Goal: Use online tool/utility: Utilize a website feature to perform a specific function

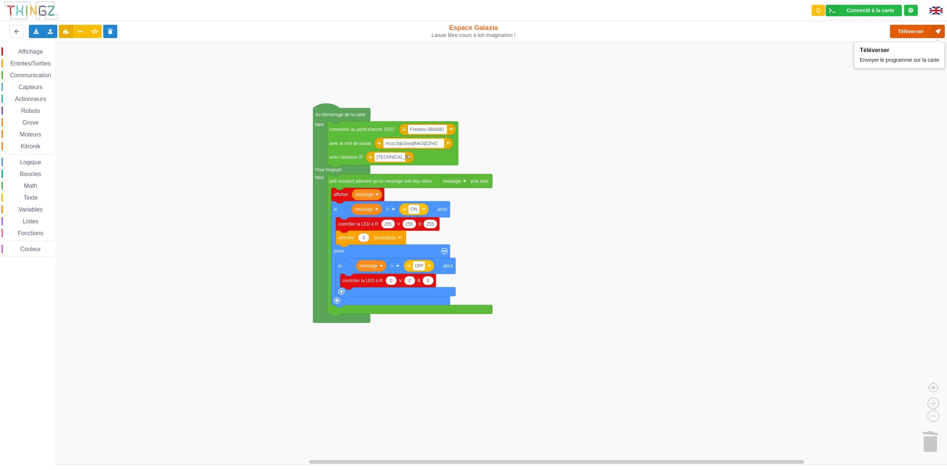
click at [923, 30] on button "Téléverser" at bounding box center [917, 31] width 55 height 13
click at [415, 208] on text "ON" at bounding box center [414, 209] width 7 height 5
type input "on"
type input "off"
click at [650, 285] on rect "Espace de travail de Blocky" at bounding box center [476, 253] width 953 height 423
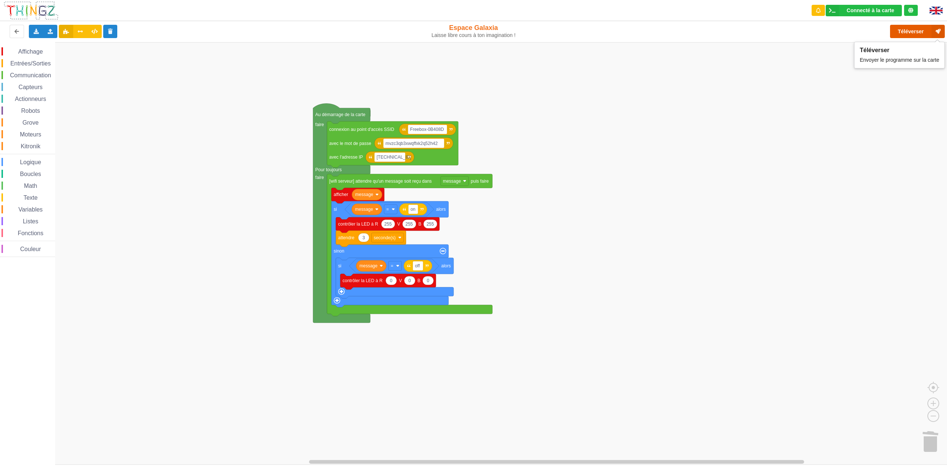
click at [910, 31] on button "Téléverser" at bounding box center [917, 31] width 55 height 13
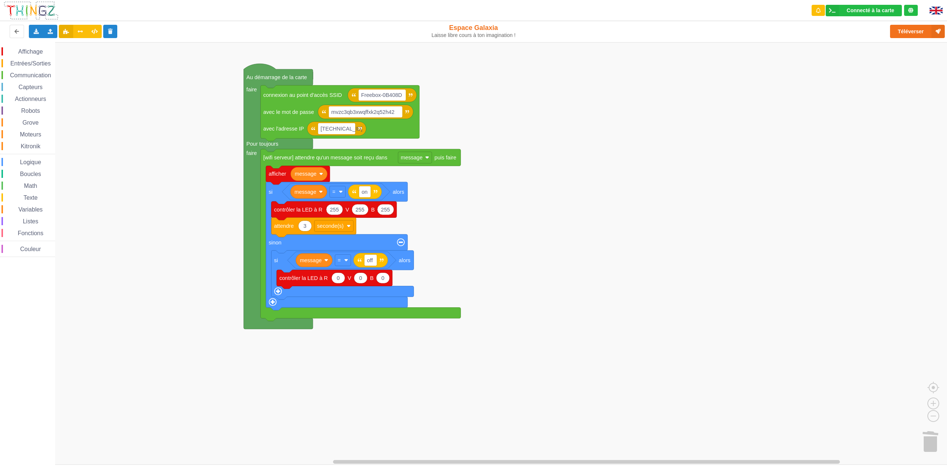
click at [708, 254] on rect "Espace de travail de Blocky" at bounding box center [476, 253] width 953 height 423
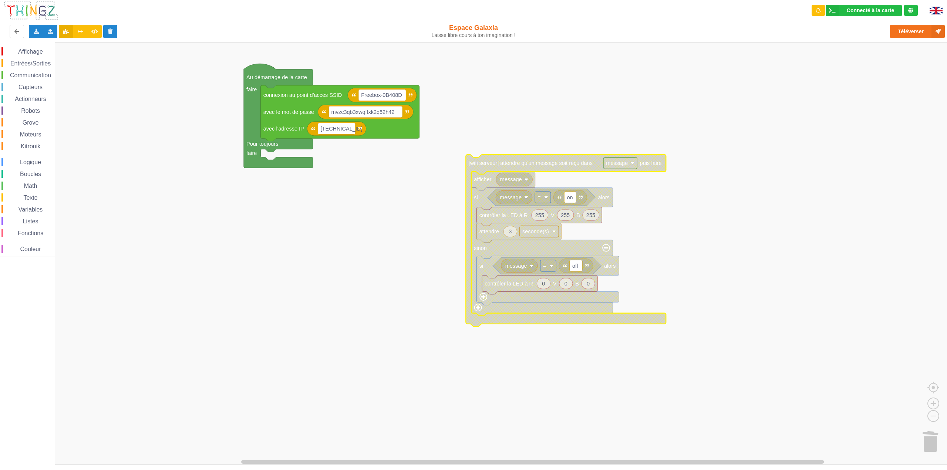
click at [30, 58] on div "Affichage Entrées/Sorties Communication Capteurs Actionneurs Robots Grove Moteu…" at bounding box center [27, 152] width 55 height 210
click at [31, 63] on span "Entrées/Sorties" at bounding box center [30, 63] width 43 height 6
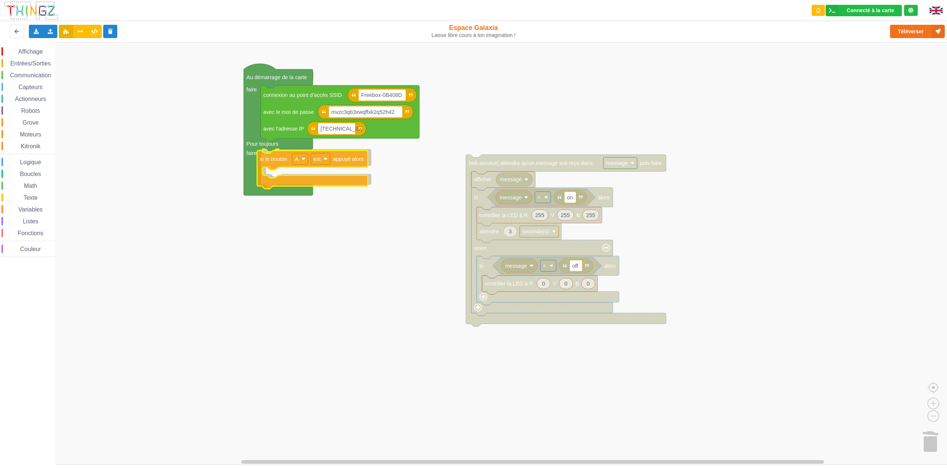
click at [275, 159] on div "Affichage Entrées/Sorties Communication Capteurs Actionneurs Robots Grove Moteu…" at bounding box center [476, 253] width 953 height 423
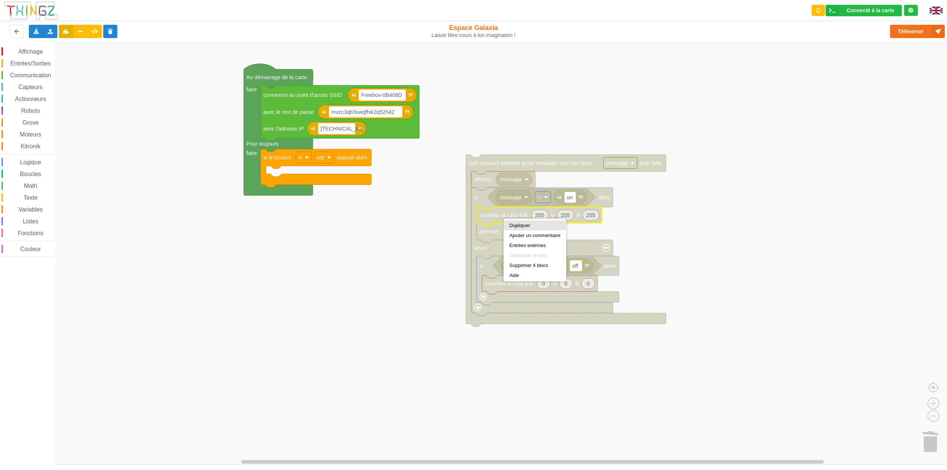
click at [514, 222] on div "Dupliquer" at bounding box center [535, 226] width 62 height 10
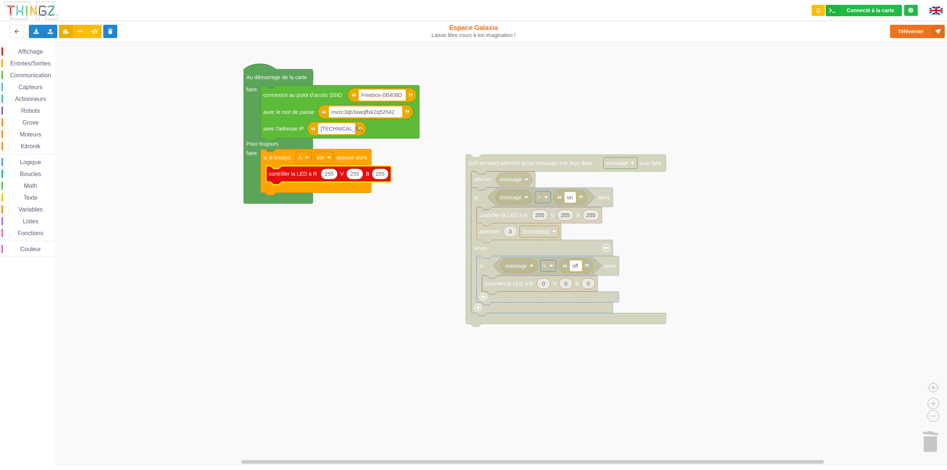
click at [35, 162] on span "Logique" at bounding box center [30, 162] width 23 height 6
click at [281, 236] on div "Affichage Entrées/Sorties Communication Capteurs Actionneurs Robots Grove Moteu…" at bounding box center [476, 253] width 953 height 423
click at [330, 158] on image "Espace de travail de Blocky" at bounding box center [329, 157] width 4 height 4
click at [356, 160] on text "appuyé alors" at bounding box center [351, 158] width 31 height 6
click at [918, 31] on button "Téléverser" at bounding box center [917, 31] width 55 height 13
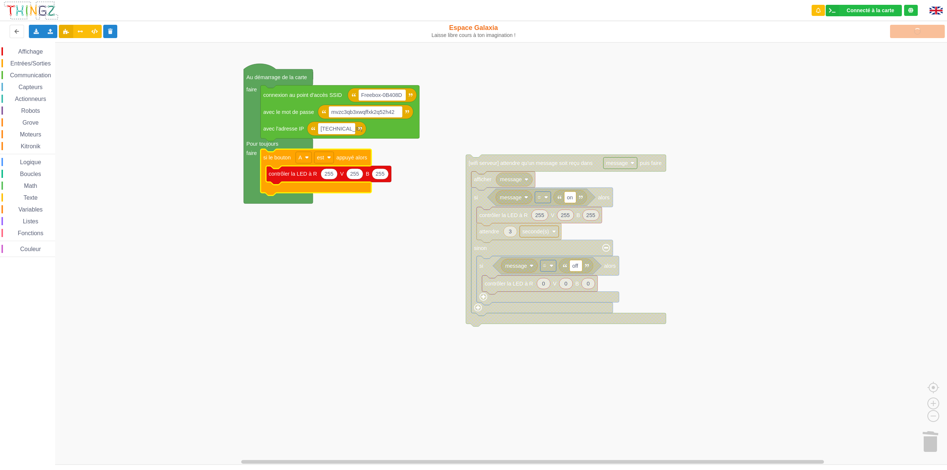
click at [748, 193] on rect "Espace de travail de Blocky" at bounding box center [476, 253] width 953 height 423
click at [416, 306] on rect "Espace de travail de Blocky" at bounding box center [476, 253] width 953 height 423
click at [329, 160] on image "Espace de travail de Blocky" at bounding box center [329, 157] width 4 height 4
click at [328, 187] on div "a été" at bounding box center [327, 186] width 18 height 6
click at [905, 29] on button "Téléverser" at bounding box center [917, 31] width 55 height 13
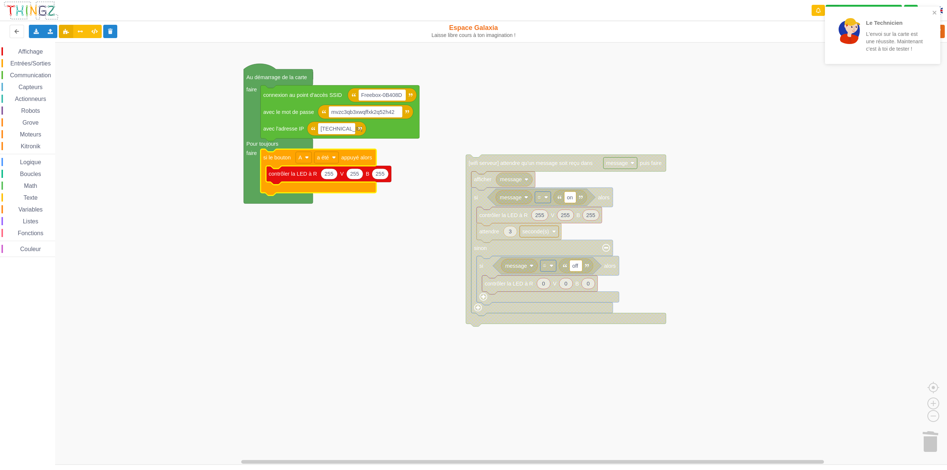
click at [30, 164] on span "Logique" at bounding box center [30, 162] width 23 height 6
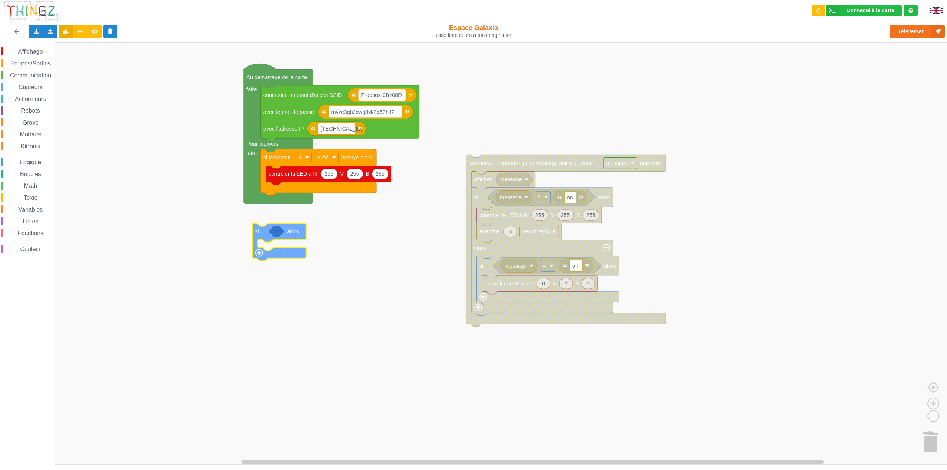
click at [264, 234] on div "Affichage Entrées/Sorties Communication Capteurs Actionneurs Robots Grove Moteu…" at bounding box center [476, 253] width 953 height 423
click at [37, 64] on span "Entrées/Sorties" at bounding box center [30, 63] width 43 height 6
click at [269, 229] on div "Affichage Entrées/Sorties Communication Capteurs Actionneurs Robots Grove Moteu…" at bounding box center [476, 253] width 953 height 423
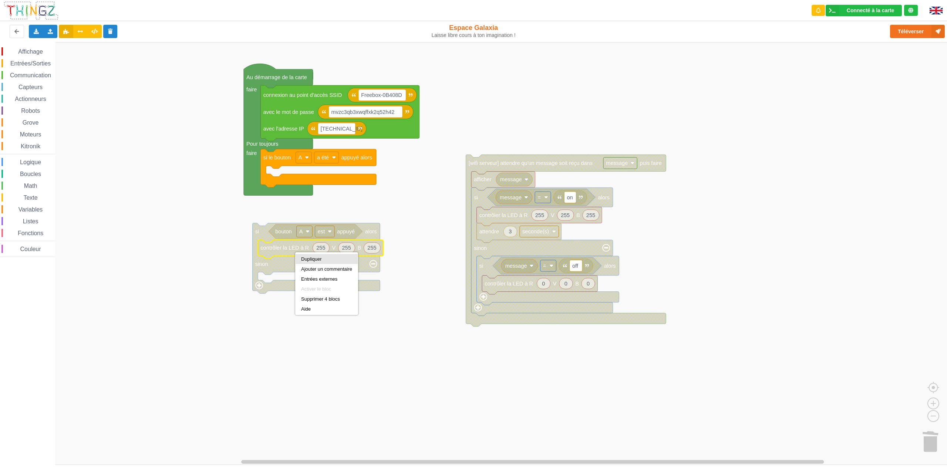
click at [305, 256] on div "Dupliquer" at bounding box center [327, 259] width 62 height 10
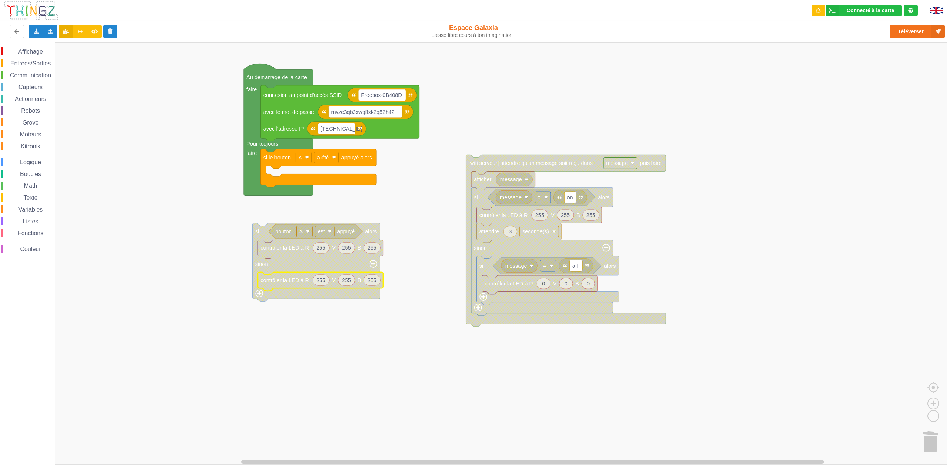
click at [329, 282] on icon "Espace de travail de Blocky" at bounding box center [321, 280] width 17 height 11
type input "0"
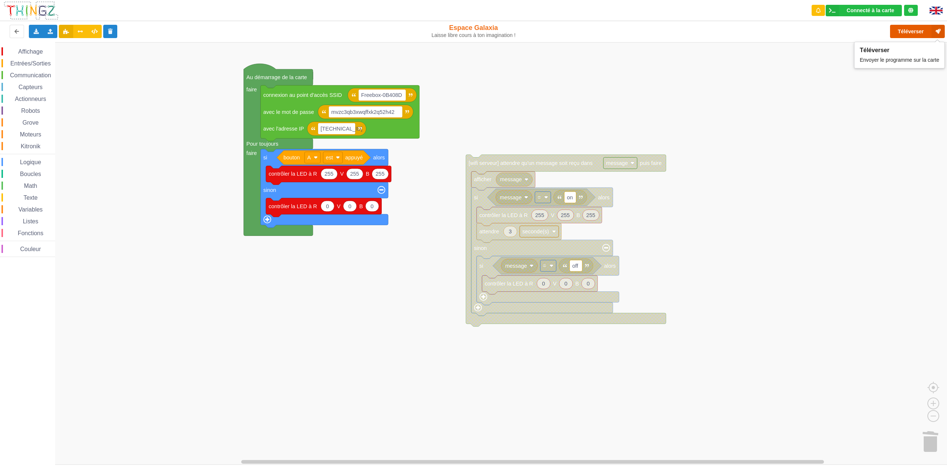
click at [902, 33] on button "Téléverser" at bounding box center [917, 31] width 55 height 13
click at [831, 192] on rect "Espace de travail de Blocky" at bounding box center [476, 253] width 953 height 423
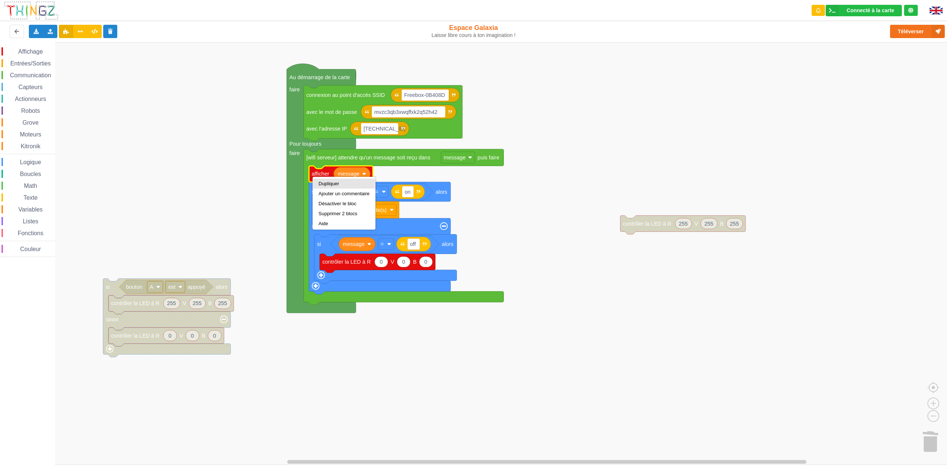
click at [339, 181] on div "Dupliquer" at bounding box center [344, 184] width 51 height 6
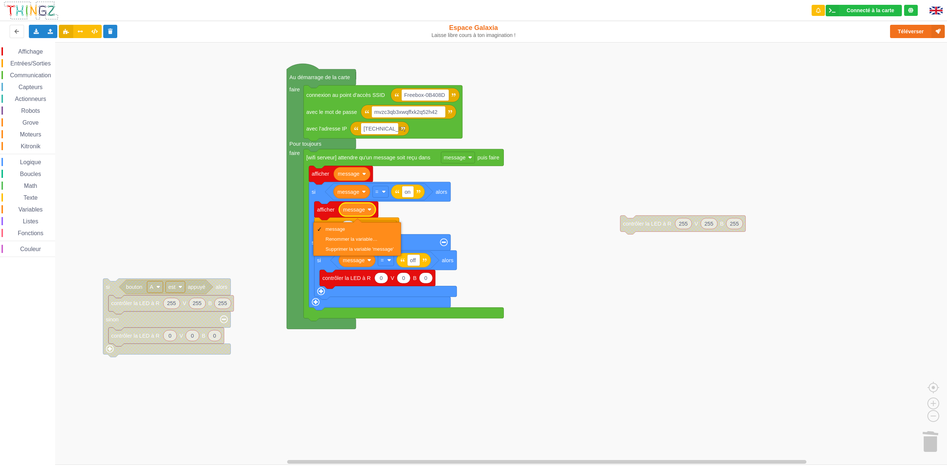
click at [159, 139] on rect "Espace de travail de Blocky" at bounding box center [476, 253] width 953 height 423
click at [23, 56] on div "Affichage" at bounding box center [28, 51] width 54 height 8
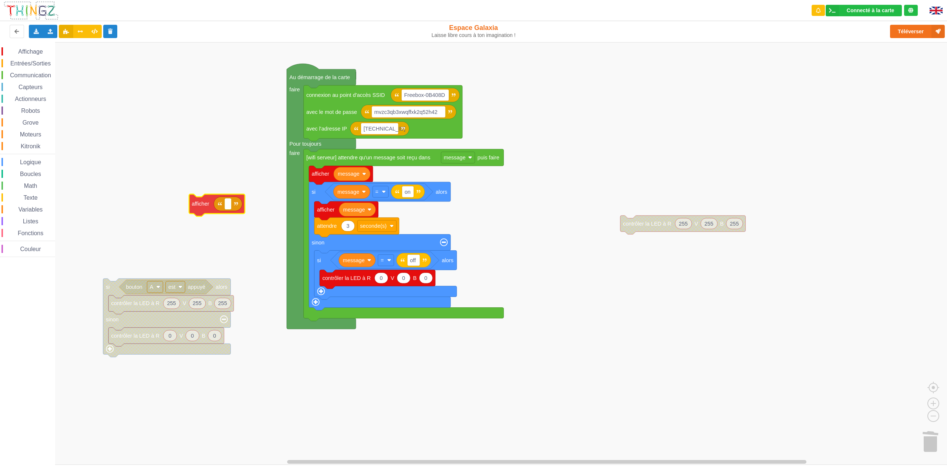
click at [202, 205] on div "Affichage Entrées/Sorties Communication Capteurs Actionneurs Robots Grove Moteu…" at bounding box center [476, 253] width 953 height 423
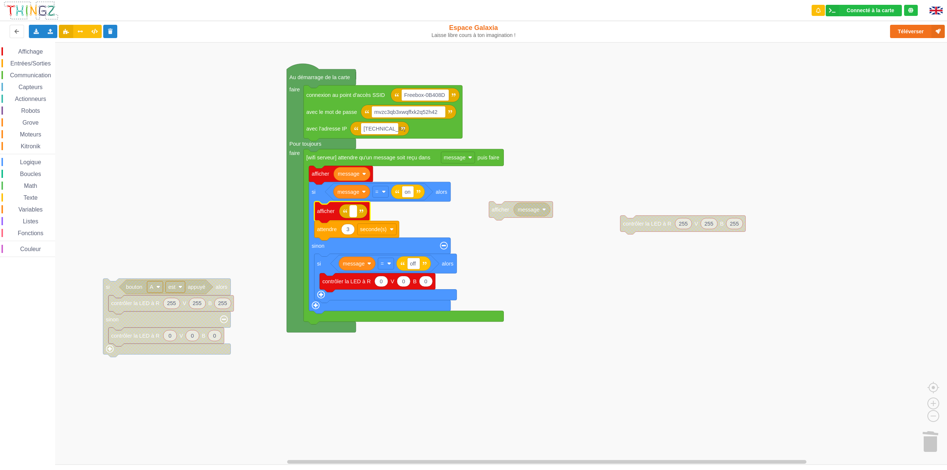
click at [356, 210] on rect "Espace de travail de Blocky" at bounding box center [353, 211] width 7 height 11
type input "affiche on"
click at [690, 358] on div "Affichage Entrées/Sorties Communication Capteurs Actionneurs Robots Grove Moteu…" at bounding box center [476, 253] width 953 height 423
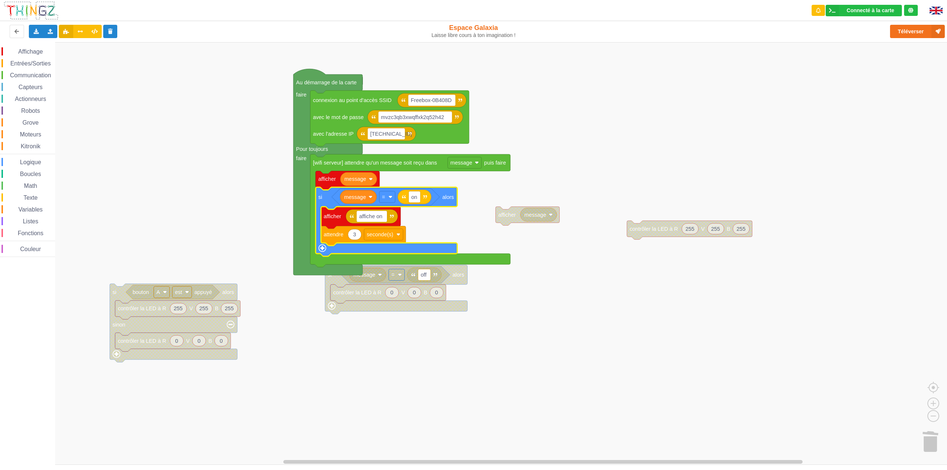
click at [583, 318] on rect "Espace de travail de Blocky" at bounding box center [476, 253] width 953 height 423
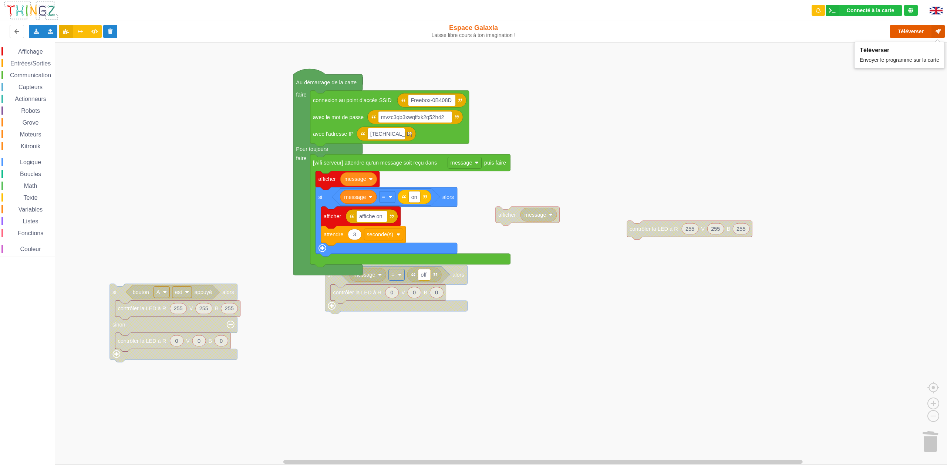
click at [905, 31] on button "Téléverser" at bounding box center [917, 31] width 55 height 13
click at [561, 150] on rect "Espace de travail de Blocky" at bounding box center [476, 253] width 953 height 423
click at [415, 198] on text "on" at bounding box center [415, 197] width 6 height 6
click at [581, 134] on rect "Espace de travail de Blocky" at bounding box center [476, 253] width 953 height 423
click at [328, 181] on text "afficher" at bounding box center [327, 179] width 18 height 6
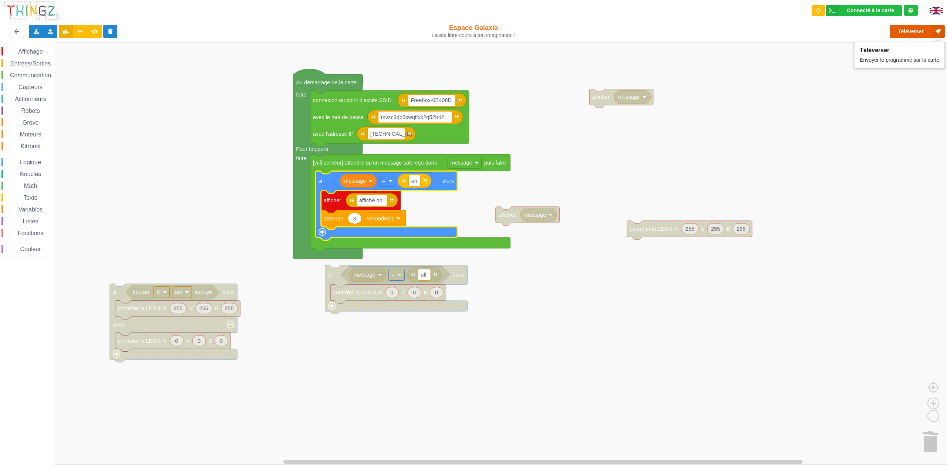
click at [901, 34] on button "Téléverser" at bounding box center [917, 31] width 55 height 13
click at [816, 166] on rect "Espace de travail de Blocky" at bounding box center [476, 253] width 953 height 423
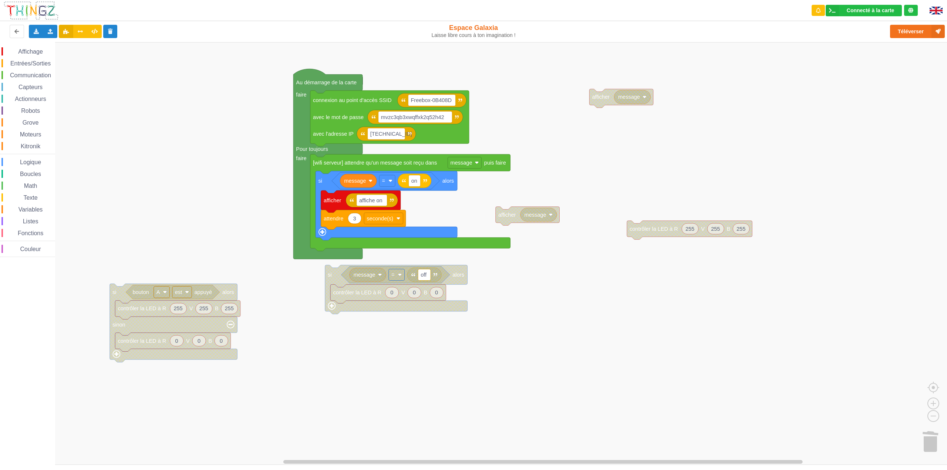
click at [37, 164] on span "Logique" at bounding box center [30, 162] width 23 height 6
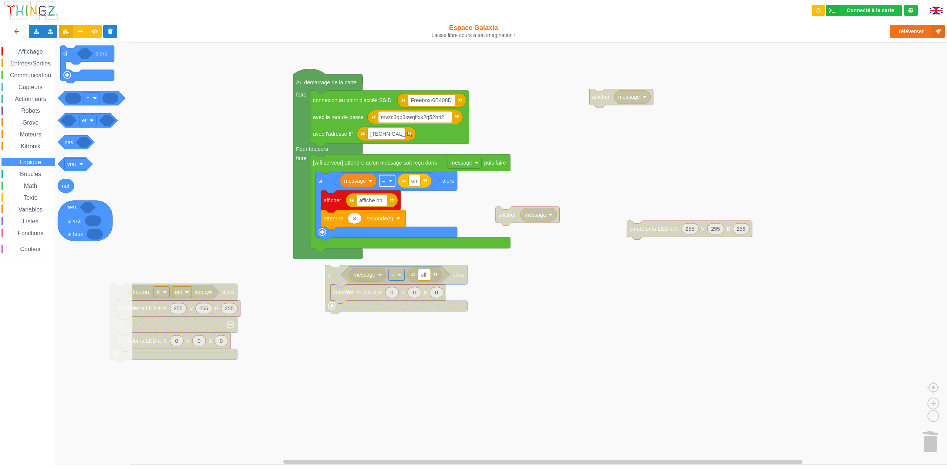
click at [390, 181] on image "Espace de travail de Blocky" at bounding box center [391, 181] width 4 height 4
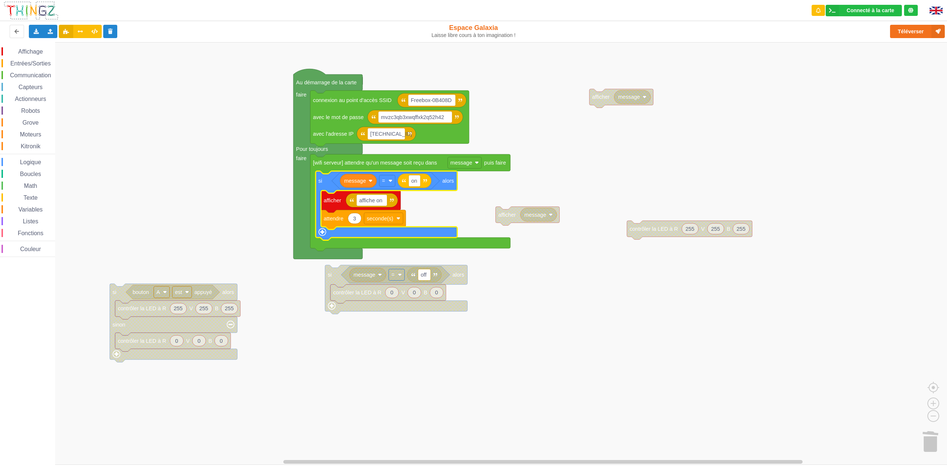
click at [445, 189] on icon "Espace de travail de Blocky" at bounding box center [387, 205] width 142 height 69
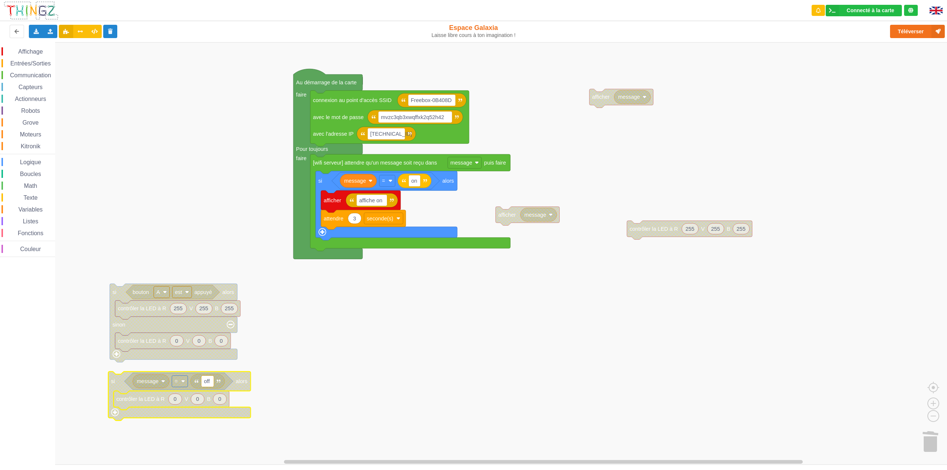
click at [26, 76] on span "Communication" at bounding box center [30, 75] width 43 height 6
click at [500, 301] on rect "Espace de travail de Blocky" at bounding box center [476, 253] width 953 height 423
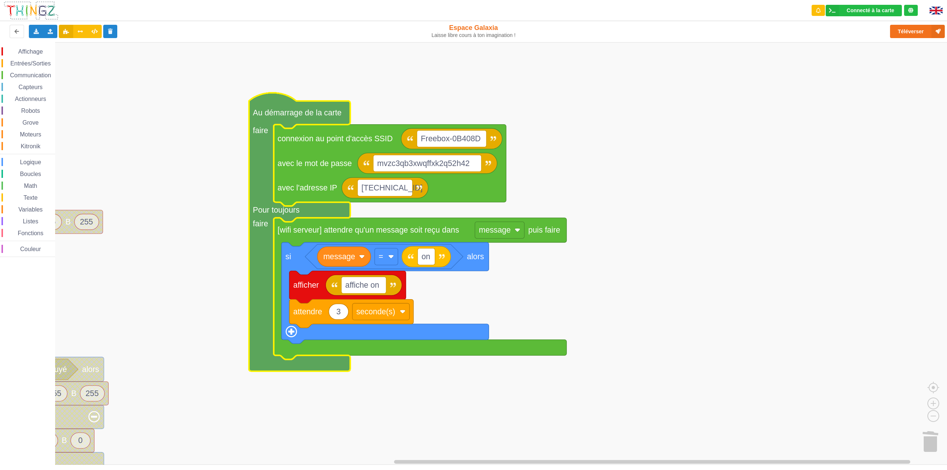
click at [38, 68] on div "Affichage Entrées/Sorties Communication Capteurs Actionneurs Robots Grove Moteu…" at bounding box center [27, 152] width 55 height 210
click at [37, 62] on span "Entrées/Sorties" at bounding box center [30, 63] width 43 height 6
click at [576, 80] on rect "Espace de travail de Blocky" at bounding box center [476, 253] width 953 height 423
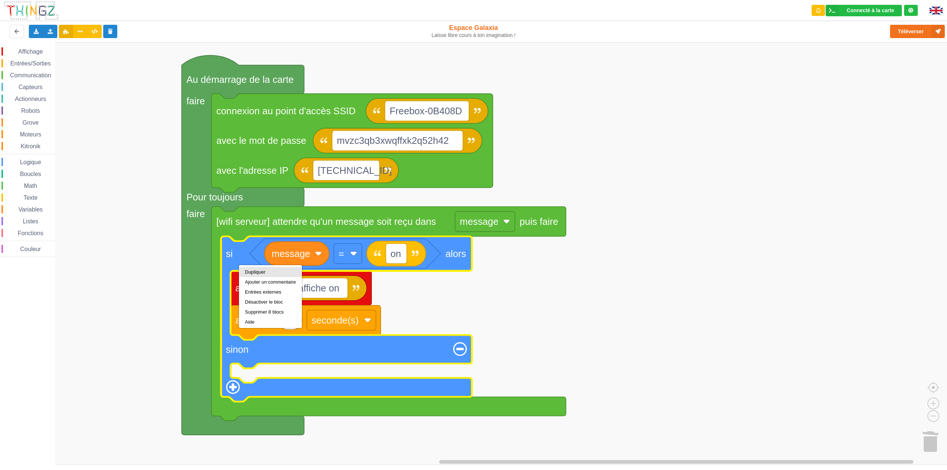
click at [248, 272] on div "Dupliquer" at bounding box center [270, 272] width 51 height 6
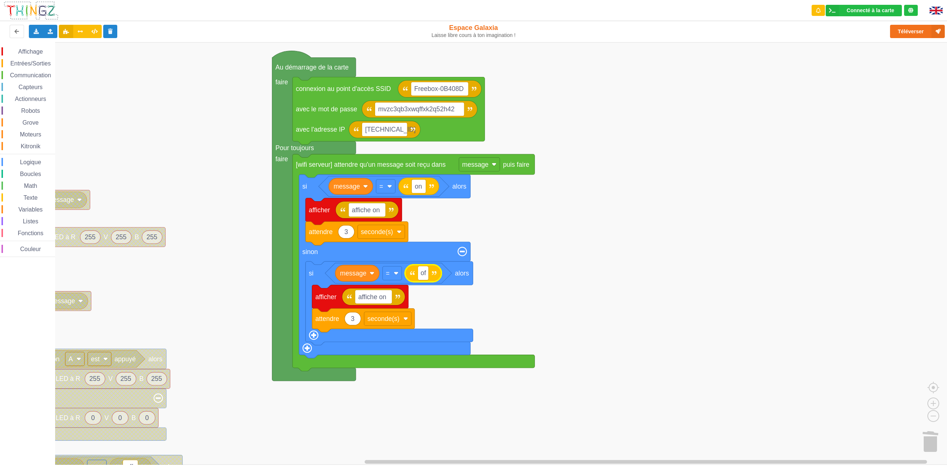
type input "off"
click at [544, 287] on rect "Espace de travail de Blocky" at bounding box center [476, 253] width 953 height 423
click at [388, 303] on input "affiche on" at bounding box center [373, 297] width 37 height 14
type input "affiche off"
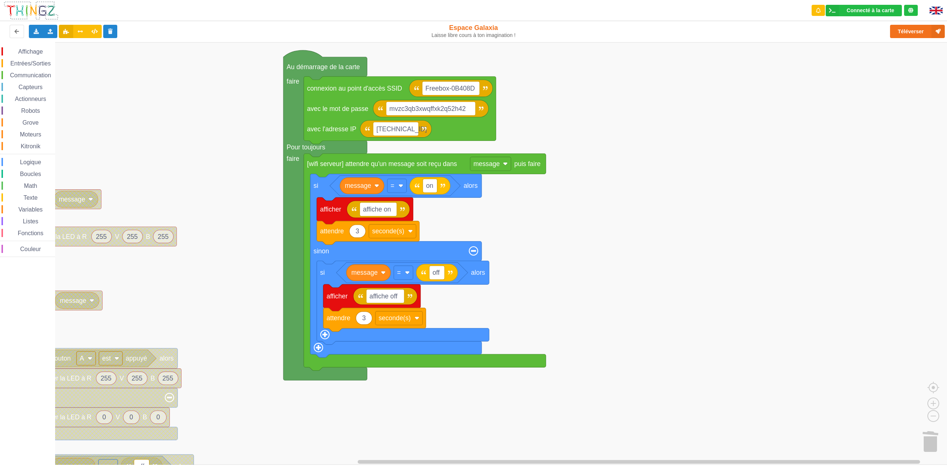
click at [597, 279] on div "Affichage Entrées/Sorties Communication Capteurs Actionneurs Robots Grove Moteu…" at bounding box center [476, 253] width 953 height 423
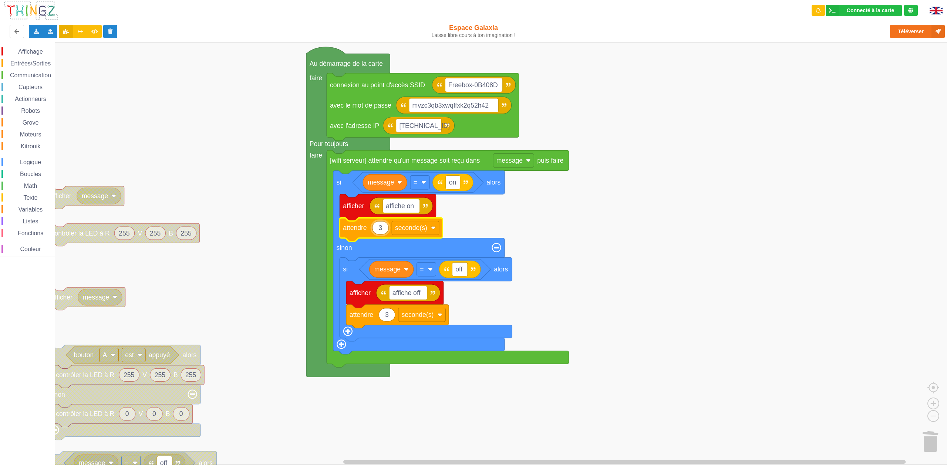
type input "1"
click at [757, 248] on rect "Espace de travail de Blocky" at bounding box center [476, 253] width 953 height 423
click at [380, 229] on text "1" at bounding box center [381, 227] width 4 height 7
type input "2"
click at [735, 239] on rect "Espace de travail de Blocky" at bounding box center [476, 253] width 953 height 423
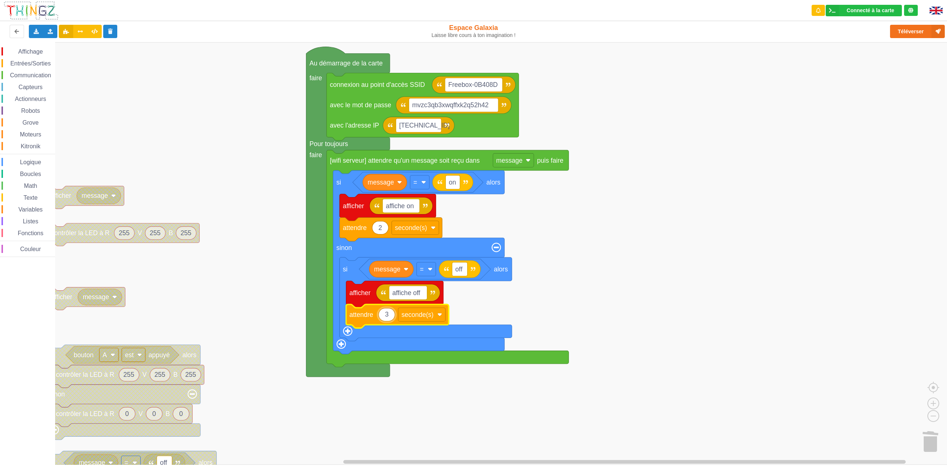
type input "2"
click at [626, 260] on rect "Espace de travail de Blocky" at bounding box center [476, 253] width 953 height 423
click at [717, 292] on rect "Espace de travail de Blocky" at bounding box center [476, 253] width 953 height 423
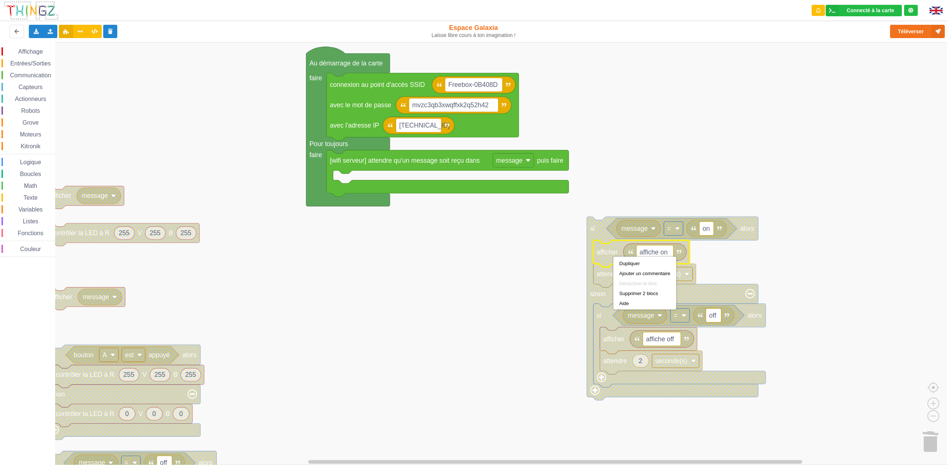
click at [28, 66] on span "Entrées/Sorties" at bounding box center [30, 63] width 43 height 6
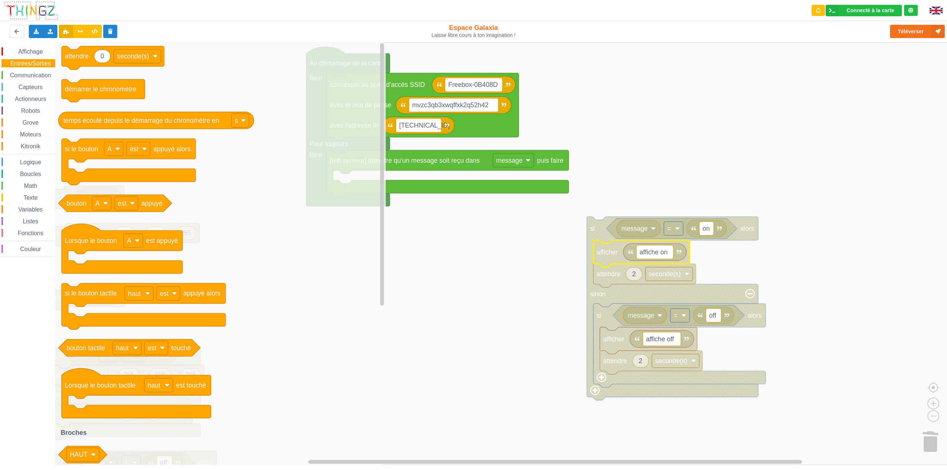
click at [26, 56] on div "Affichage" at bounding box center [28, 51] width 54 height 8
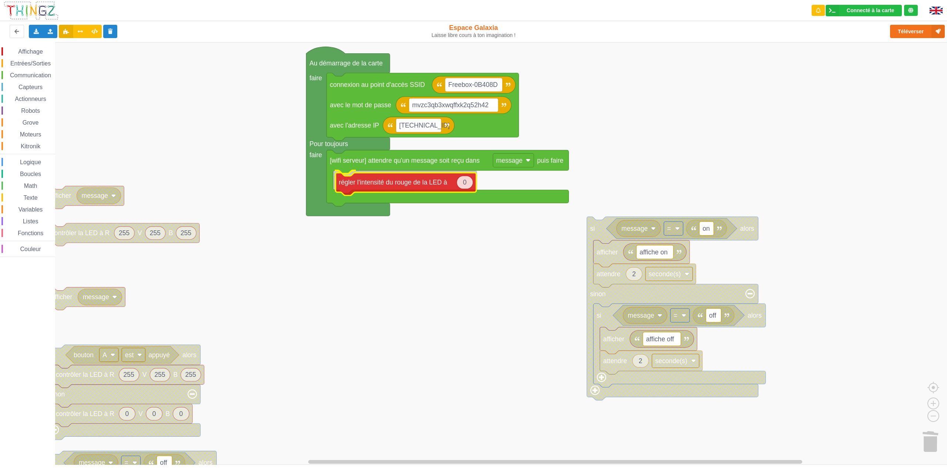
click at [349, 182] on div "Affichage Entrées/Sorties Communication Capteurs Actionneurs Robots Grove Moteu…" at bounding box center [476, 253] width 953 height 423
click at [466, 181] on icon "Espace de travail de Blocky" at bounding box center [462, 180] width 16 height 13
type input "255"
click at [507, 330] on rect "Espace de travail de Blocky" at bounding box center [476, 253] width 953 height 423
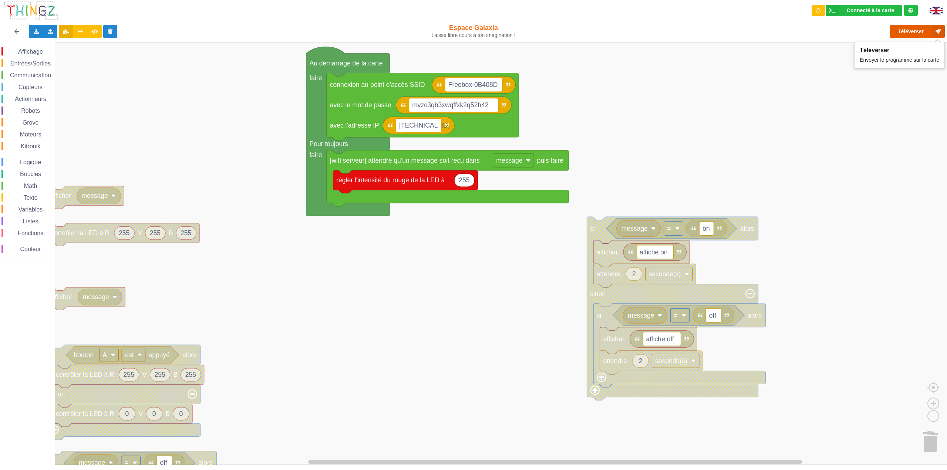
click at [913, 31] on button "Téléverser" at bounding box center [917, 31] width 55 height 13
click at [681, 164] on rect "Espace de travail de Blocky" at bounding box center [476, 253] width 953 height 423
click at [829, 159] on rect "Espace de travail de Blocky" at bounding box center [476, 253] width 953 height 423
click at [30, 163] on span "Logique" at bounding box center [30, 162] width 23 height 6
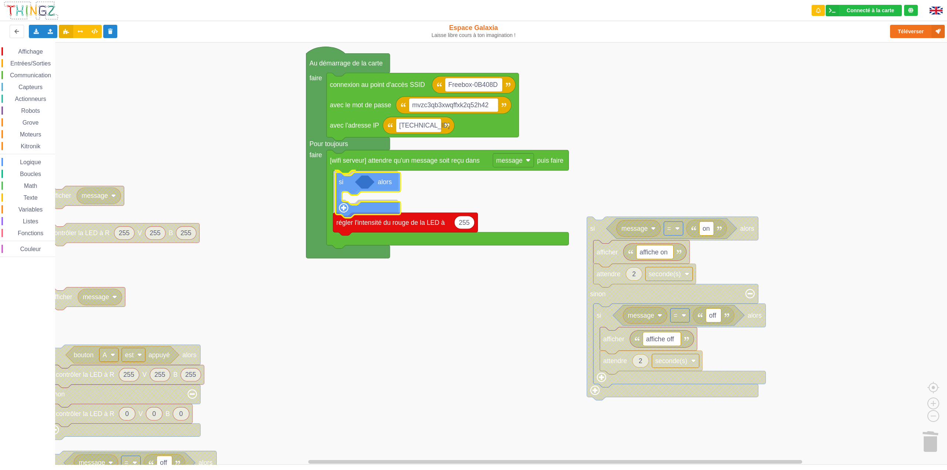
click at [348, 184] on div "Affichage Entrées/Sorties Communication Capteurs Actionneurs Robots Grove Moteu…" at bounding box center [476, 253] width 953 height 423
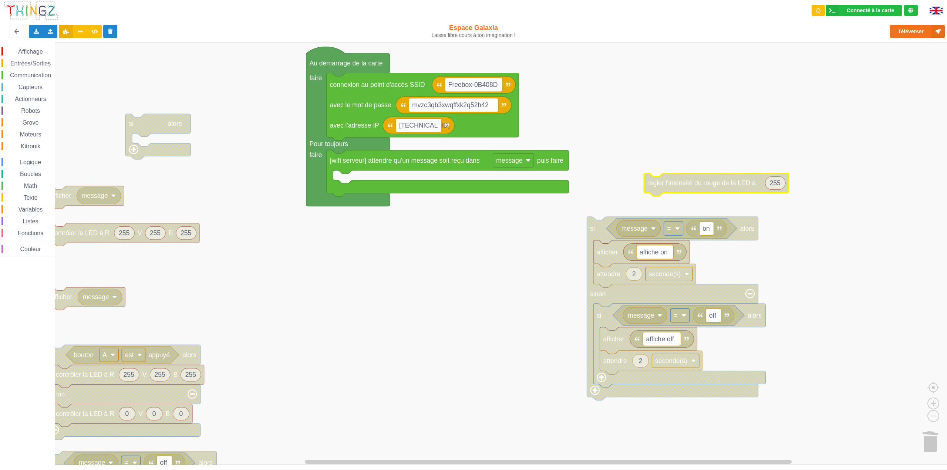
click at [33, 160] on span "Logique" at bounding box center [30, 162] width 23 height 6
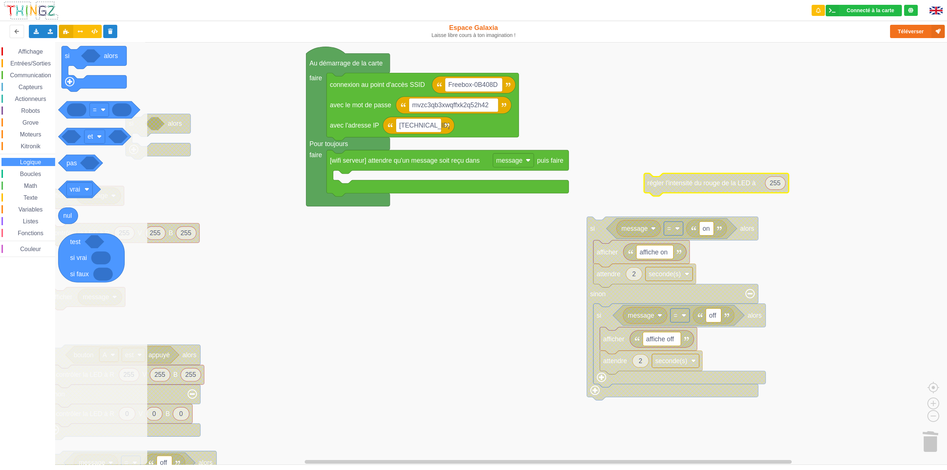
click at [25, 77] on span "Communication" at bounding box center [30, 75] width 43 height 6
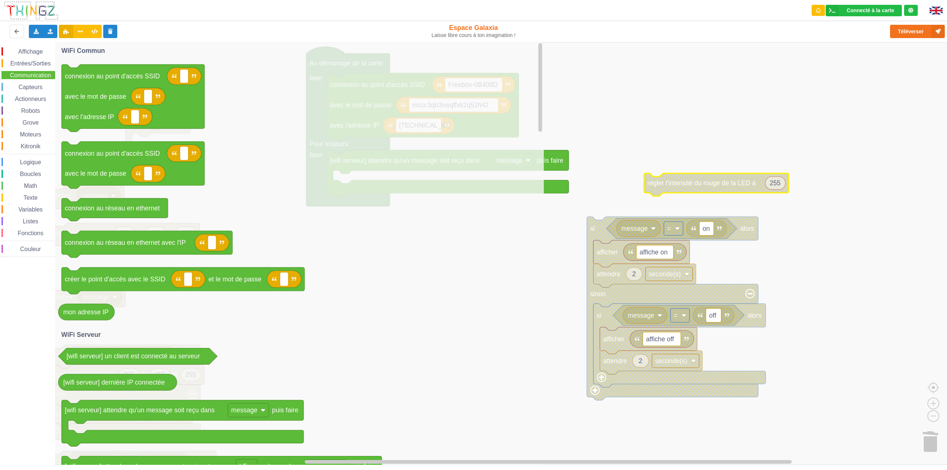
click at [24, 88] on span "Capteurs" at bounding box center [30, 87] width 26 height 6
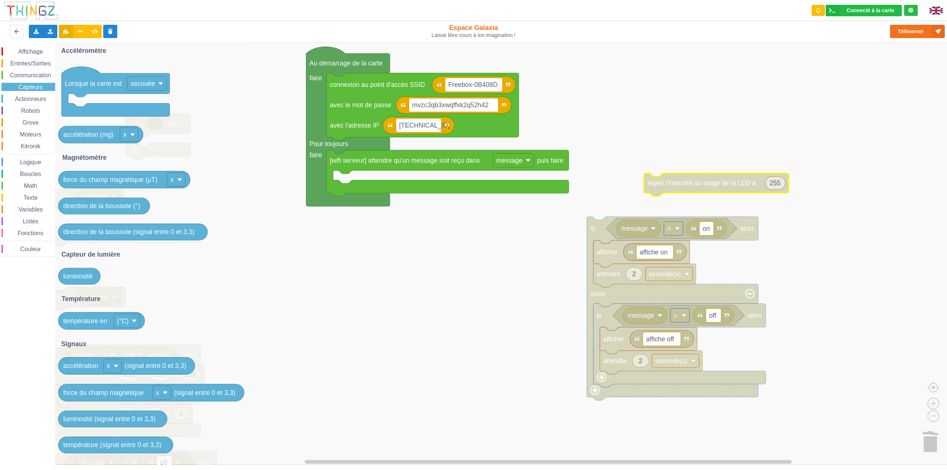
click at [31, 164] on span "Logique" at bounding box center [30, 162] width 23 height 6
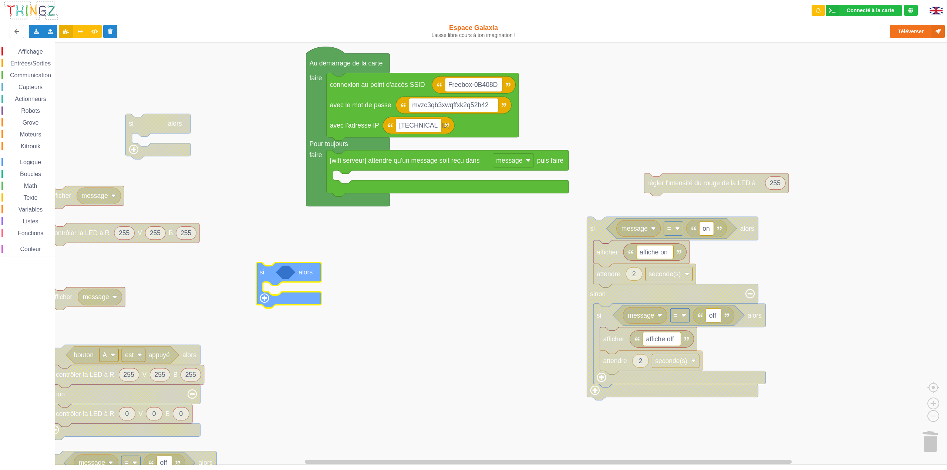
click at [288, 281] on div "Affichage Entrées/Sorties Communication Capteurs Actionneurs Robots Grove Moteu…" at bounding box center [476, 253] width 953 height 423
click at [33, 164] on span "Logique" at bounding box center [30, 162] width 23 height 6
click at [335, 277] on div "Affichage Entrées/Sorties Communication Capteurs Actionneurs Robots Grove Moteu…" at bounding box center [476, 253] width 953 height 423
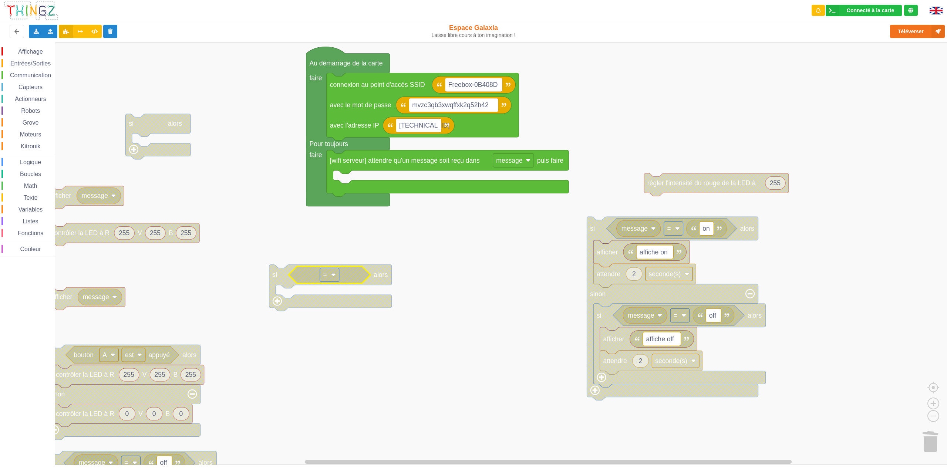
click at [333, 274] on image "Espace de travail de Blocky" at bounding box center [333, 275] width 5 height 5
click at [443, 288] on rect "Espace de travail de Blocky" at bounding box center [476, 253] width 953 height 423
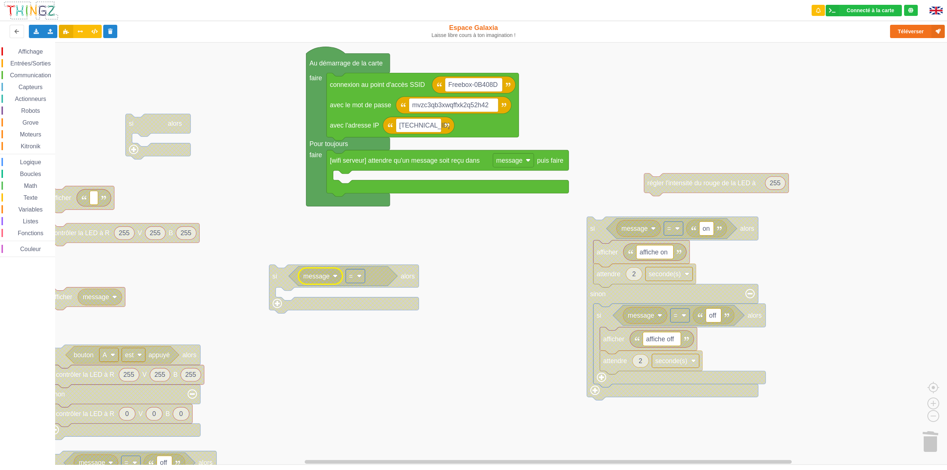
click at [25, 54] on span "Affichage" at bounding box center [30, 51] width 27 height 6
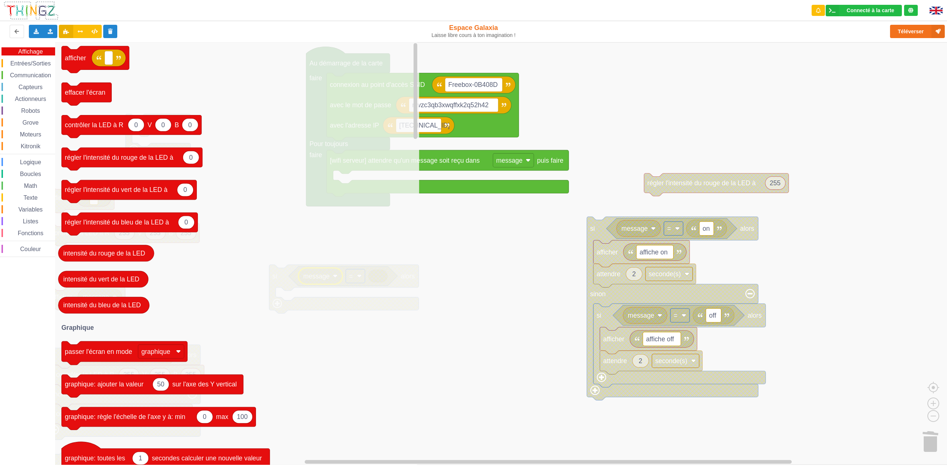
click at [28, 77] on span "Communication" at bounding box center [30, 75] width 43 height 6
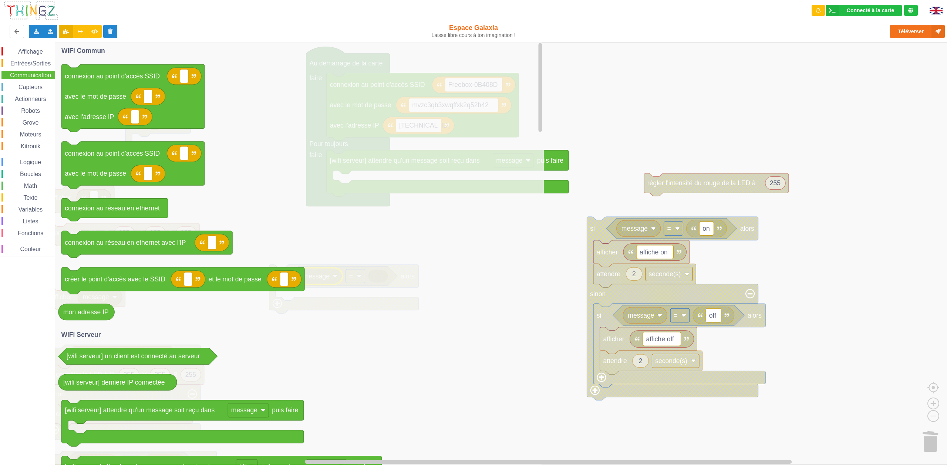
click at [630, 133] on rect "Espace de travail de Blocky" at bounding box center [476, 253] width 953 height 423
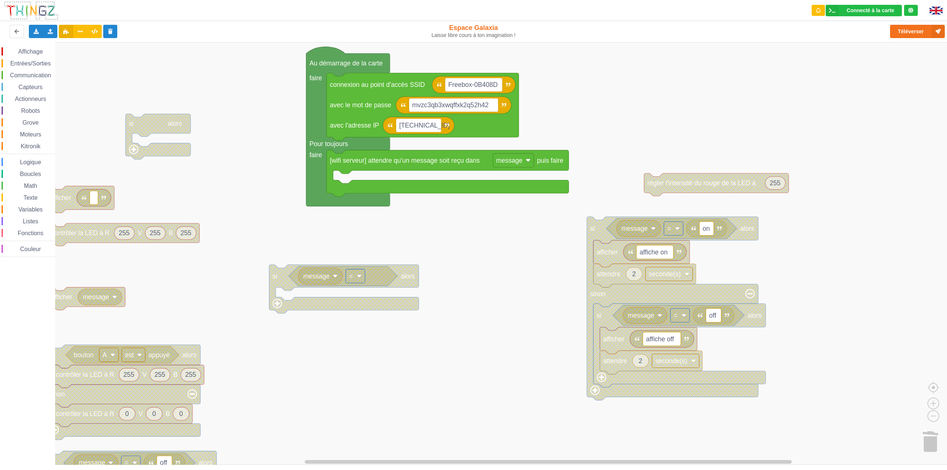
click at [33, 51] on span "Affichage" at bounding box center [30, 51] width 27 height 6
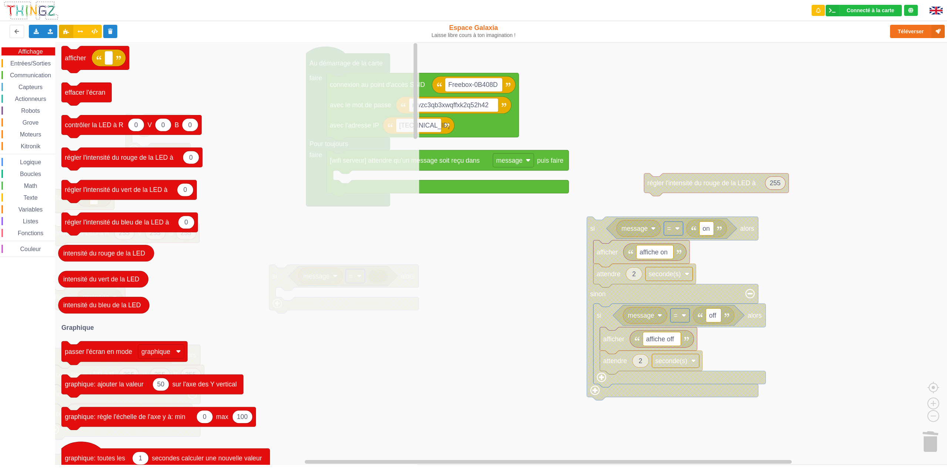
click at [251, 203] on icon "afficher effacer l'écran 0 0 0 contrôler la LED à R V B 0 régler l'intensité du…" at bounding box center [237, 253] width 364 height 423
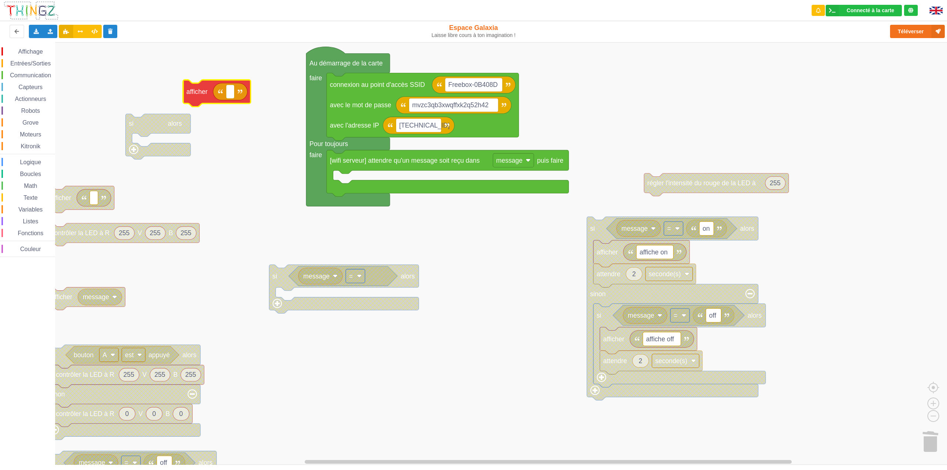
click at [221, 96] on div "Affichage Entrées/Sorties Communication Capteurs Actionneurs Robots Grove Moteu…" at bounding box center [476, 253] width 953 height 423
click at [218, 77] on icon "Espace de travail de Blocky" at bounding box center [227, 73] width 34 height 17
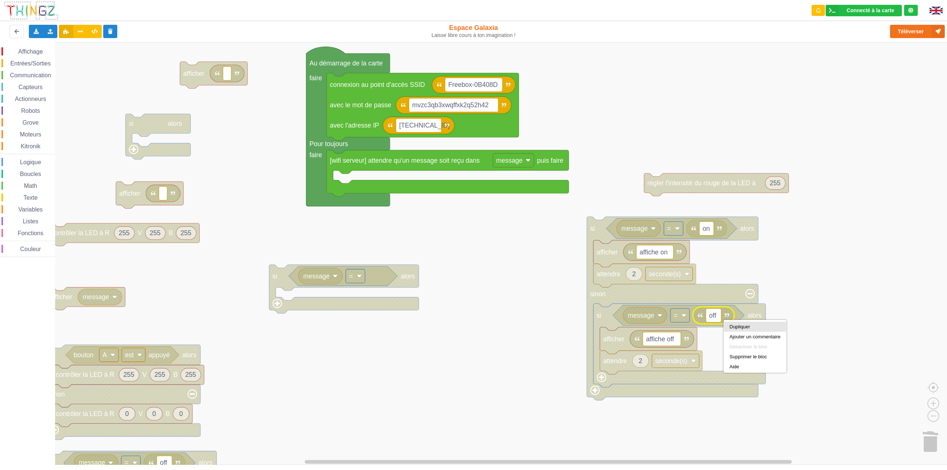
click at [733, 327] on div "Dupliquer" at bounding box center [755, 327] width 51 height 6
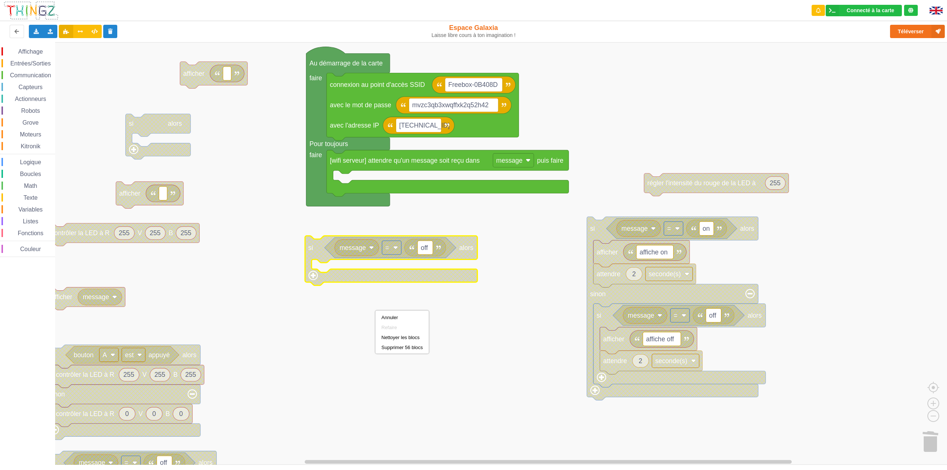
click at [329, 308] on rect "Espace de travail de Blocky" at bounding box center [476, 253] width 953 height 423
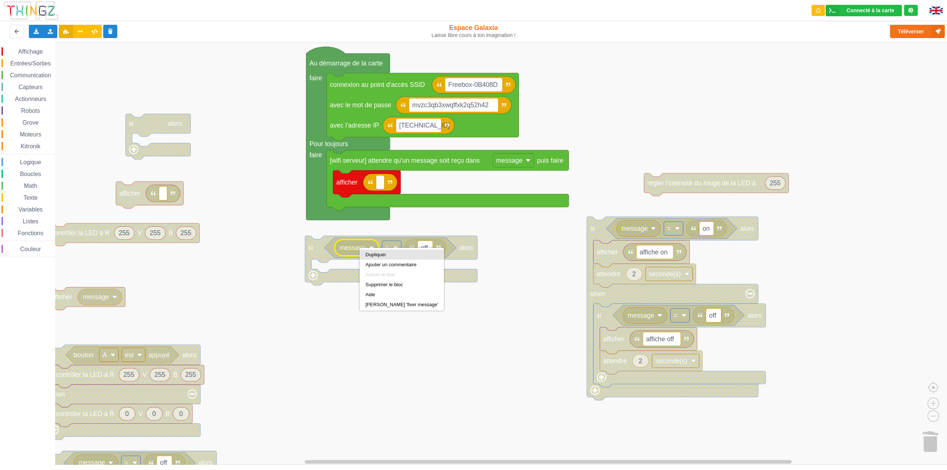
click at [361, 252] on div "Dupliquer" at bounding box center [402, 255] width 84 height 10
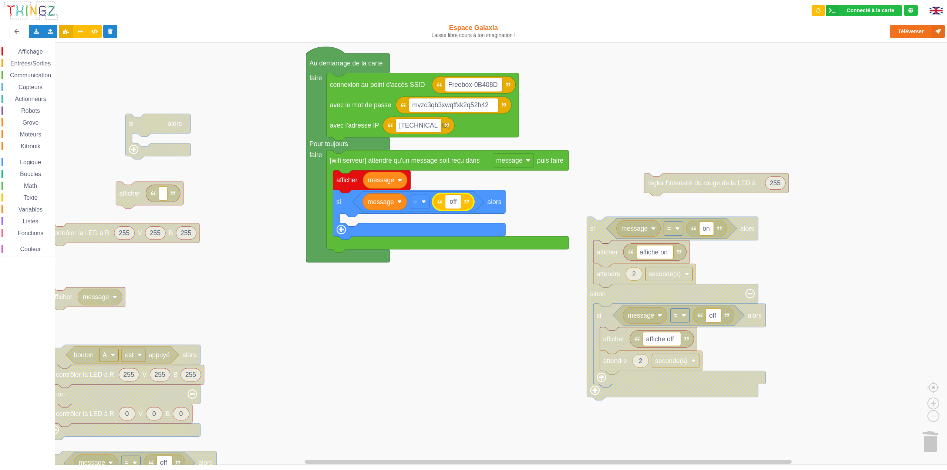
type input "1"
click at [487, 314] on rect "Espace de travail de Blocky" at bounding box center [476, 253] width 953 height 423
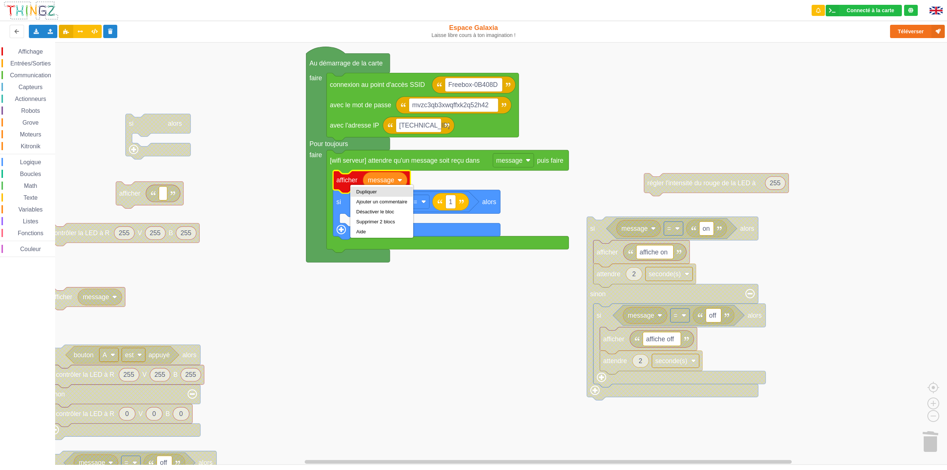
click at [360, 190] on div "Dupliquer" at bounding box center [381, 192] width 51 height 6
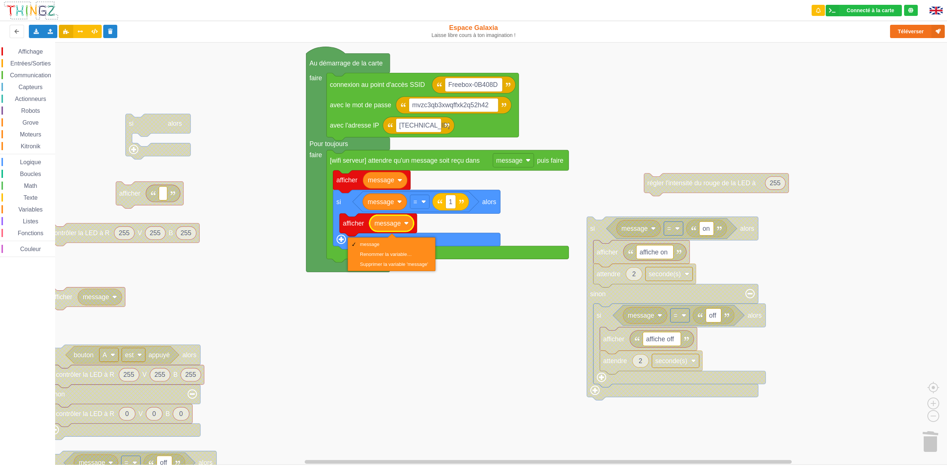
click at [392, 224] on text "message" at bounding box center [388, 223] width 26 height 7
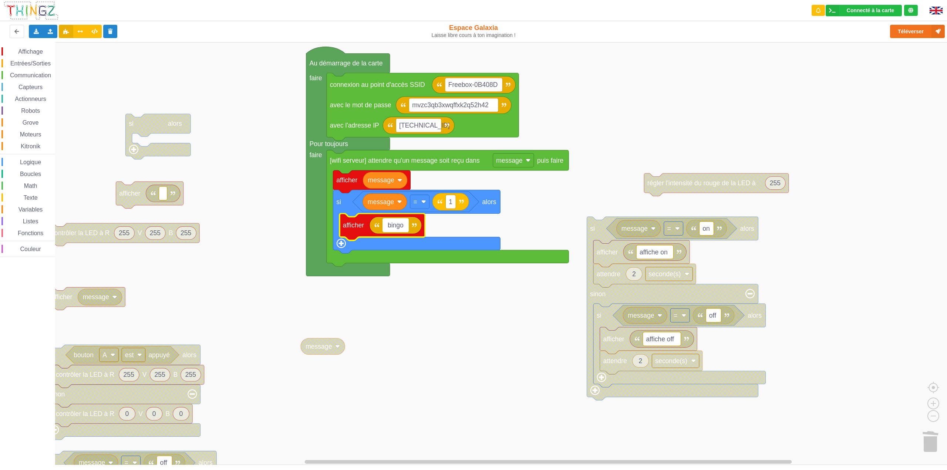
type input "bingo 1"
click at [474, 300] on div "Affichage Entrées/Sorties Communication Capteurs Actionneurs Robots Grove Moteu…" at bounding box center [476, 253] width 953 height 423
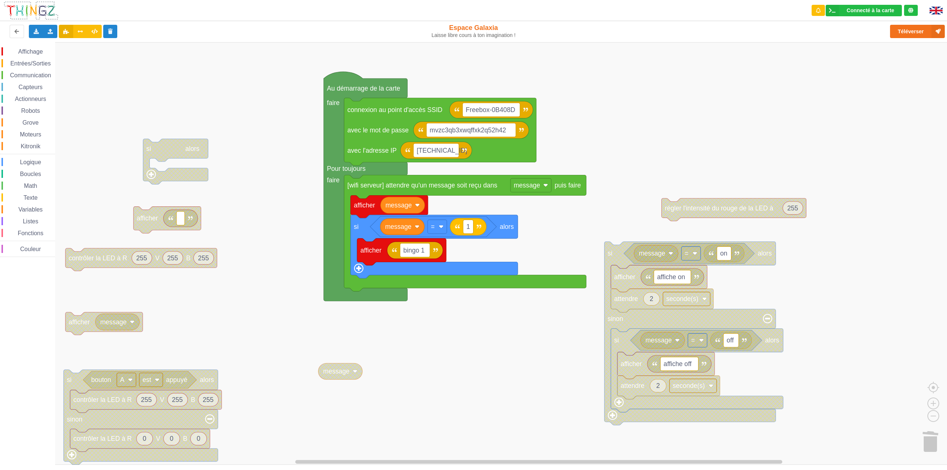
click at [482, 345] on rect "Espace de travail de Blocky" at bounding box center [476, 253] width 953 height 423
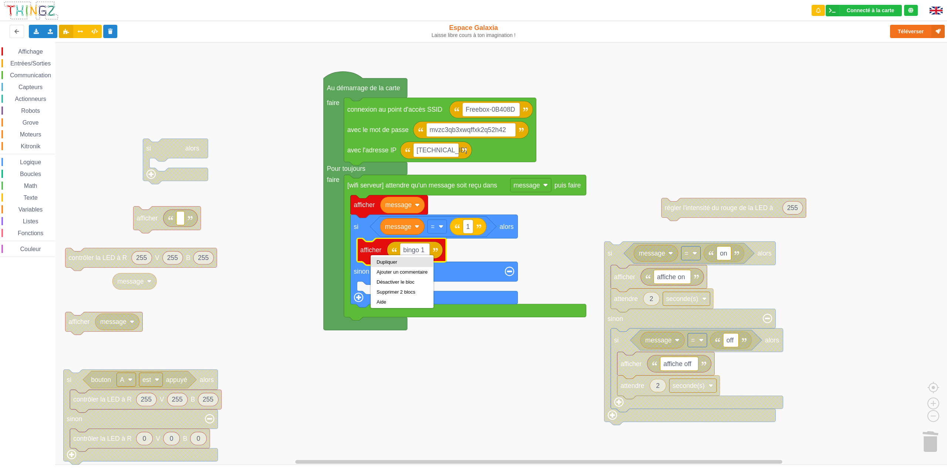
click at [393, 263] on div "Dupliquer" at bounding box center [402, 262] width 51 height 6
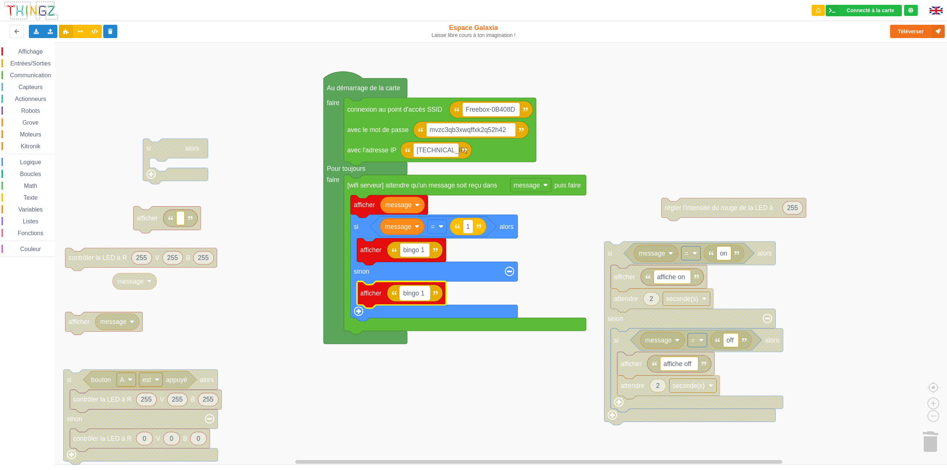
click at [420, 296] on text "bingo 1" at bounding box center [413, 293] width 21 height 7
click at [441, 354] on rect "Espace de travail de Blocky" at bounding box center [476, 253] width 953 height 423
click at [425, 294] on rect "Espace de travail de Blocky" at bounding box center [415, 293] width 30 height 14
type input "pa bingo"
click at [462, 364] on rect "Espace de travail de Blocky" at bounding box center [476, 253] width 953 height 423
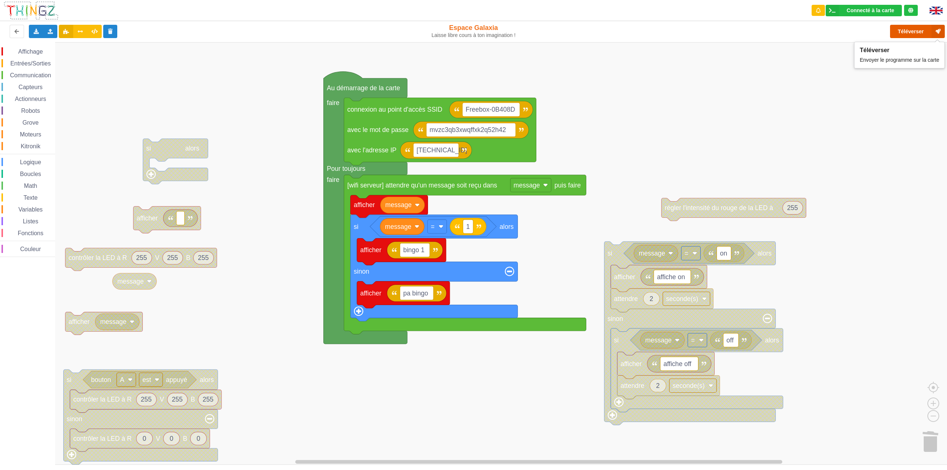
click at [921, 28] on button "Téléverser" at bounding box center [917, 31] width 55 height 13
click at [894, 163] on rect "Espace de travail de Blocky" at bounding box center [476, 253] width 953 height 423
